Goal: Task Accomplishment & Management: Manage account settings

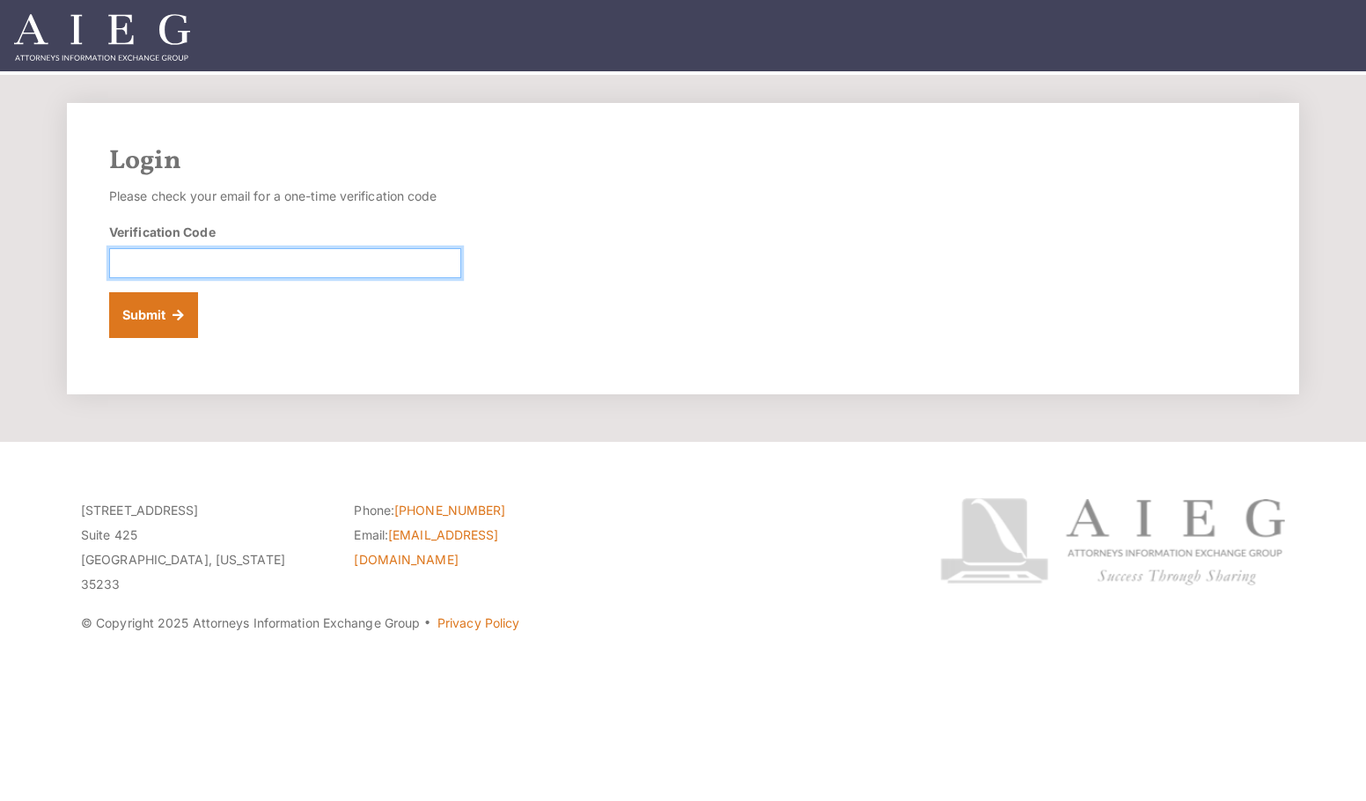
click at [341, 261] on input "Verification Code" at bounding box center [285, 263] width 352 height 30
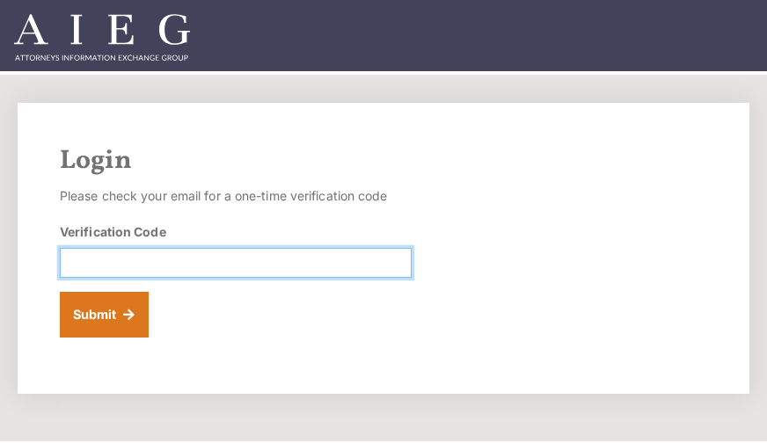
click at [126, 269] on input "Verification Code" at bounding box center [236, 263] width 352 height 30
paste input "974474"
type input "974474"
click at [60, 292] on button "Submit" at bounding box center [104, 315] width 89 height 46
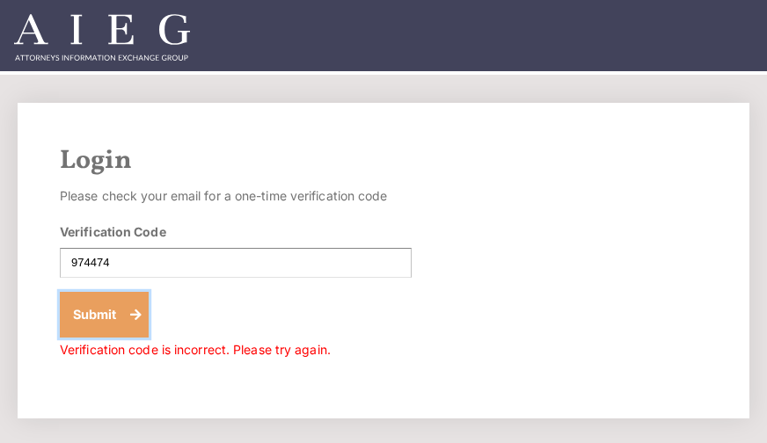
click at [117, 308] on button "Submit" at bounding box center [104, 315] width 89 height 46
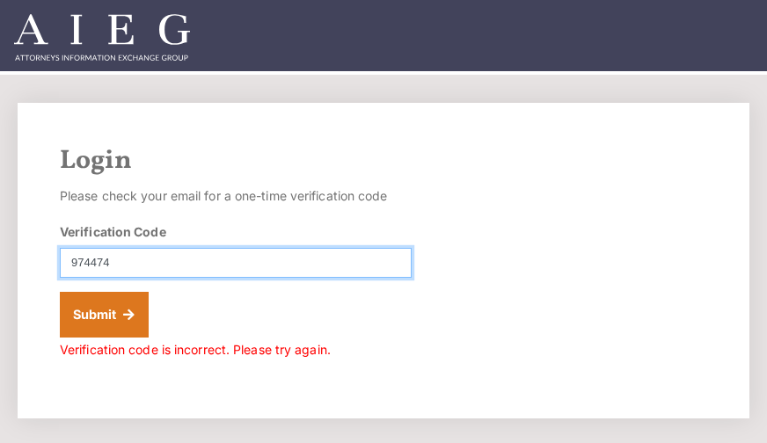
click at [70, 258] on input "974474" at bounding box center [236, 263] width 352 height 30
type input "974474"
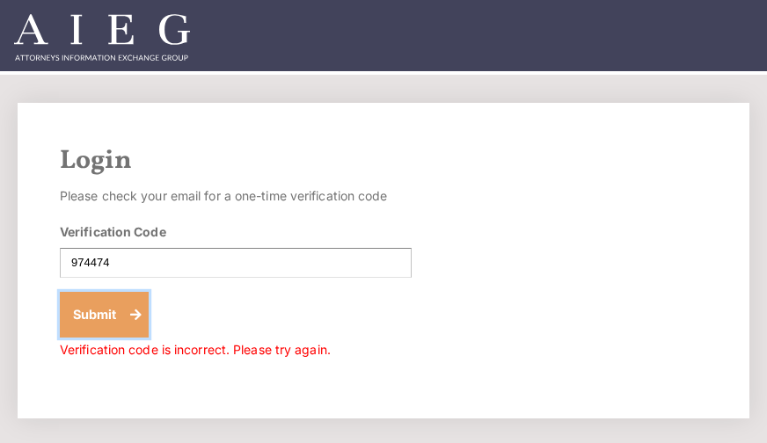
click at [128, 298] on button "Submit" at bounding box center [104, 315] width 89 height 46
